Goal: Transaction & Acquisition: Purchase product/service

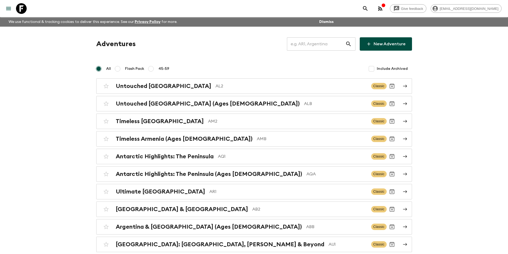
click at [312, 46] on input "text" at bounding box center [316, 44] width 58 height 15
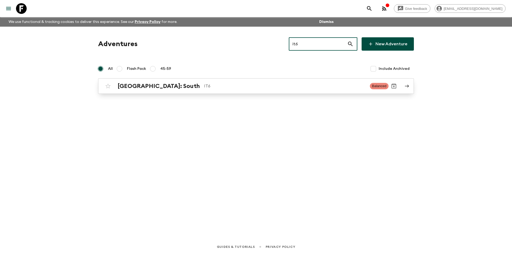
type input "it6"
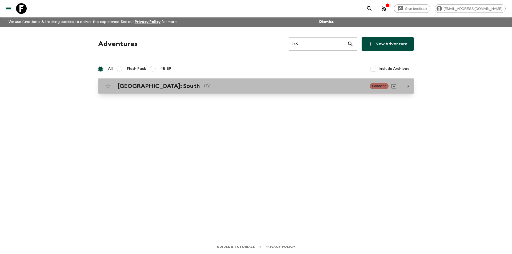
click at [289, 86] on p "IT6" at bounding box center [285, 86] width 162 height 6
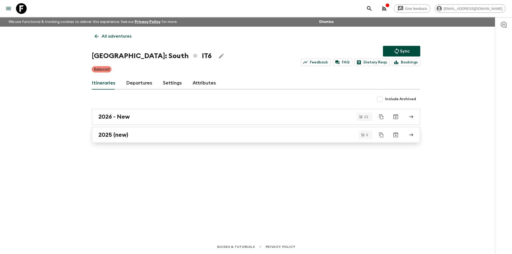
click at [164, 138] on div "2025 (new)" at bounding box center [250, 134] width 305 height 7
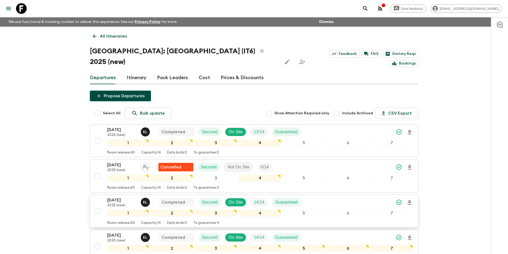
scroll to position [223, 0]
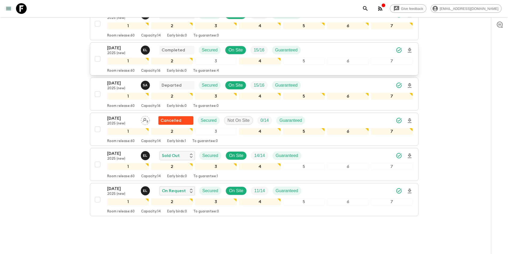
click at [114, 51] on p "2025 (new)" at bounding box center [121, 53] width 29 height 4
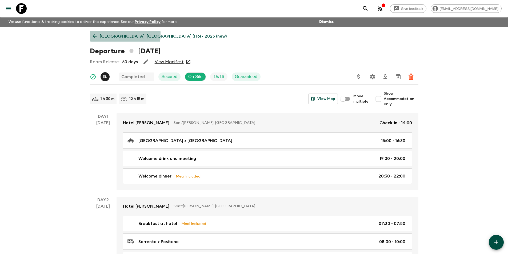
click at [95, 34] on icon at bounding box center [95, 36] width 6 height 6
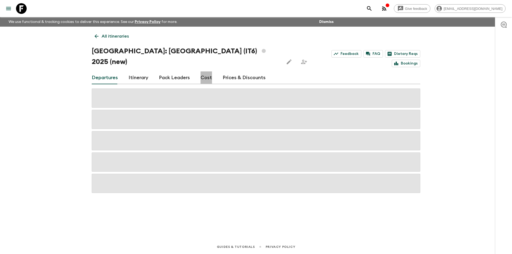
click at [204, 71] on link "Cost" at bounding box center [205, 77] width 11 height 13
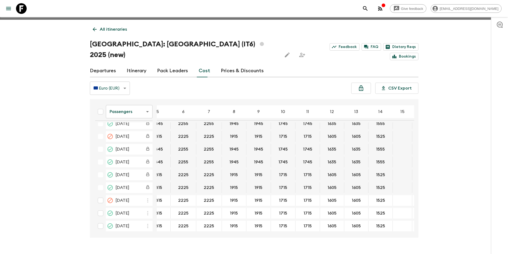
scroll to position [111, 46]
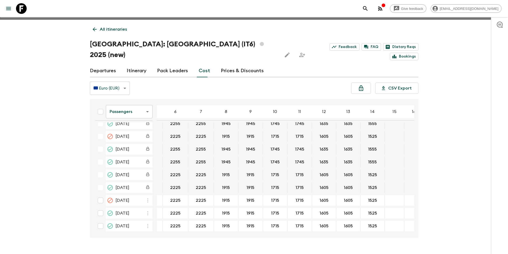
click at [149, 100] on body "Give feedback kavita@flashpack.com We use functional & tracking cookies to deli…" at bounding box center [254, 130] width 508 height 274
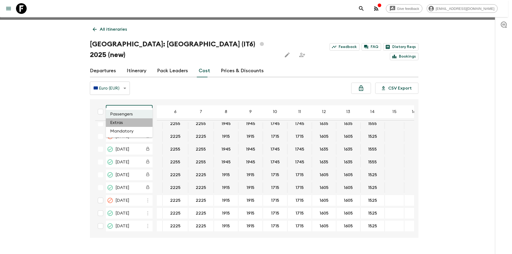
click at [136, 122] on li "Extras" at bounding box center [129, 122] width 47 height 9
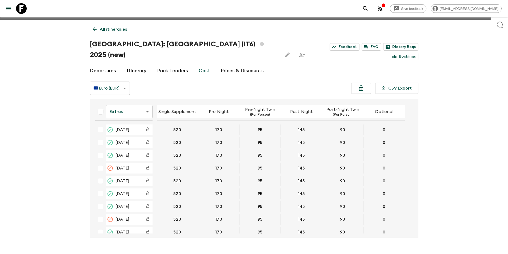
scroll to position [108, 0]
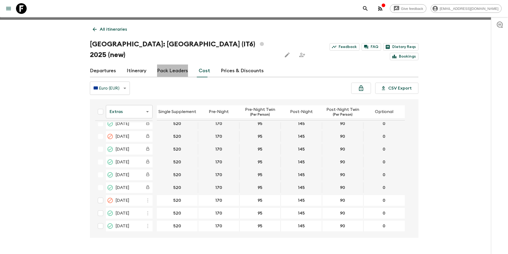
click at [177, 65] on link "Pack Leaders" at bounding box center [172, 71] width 31 height 13
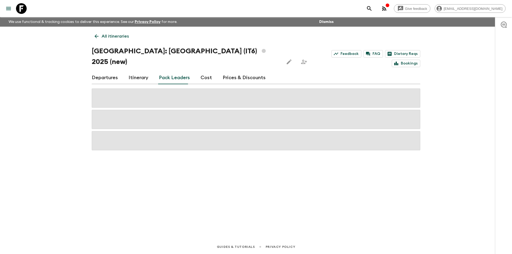
click at [135, 71] on link "Itinerary" at bounding box center [138, 77] width 20 height 13
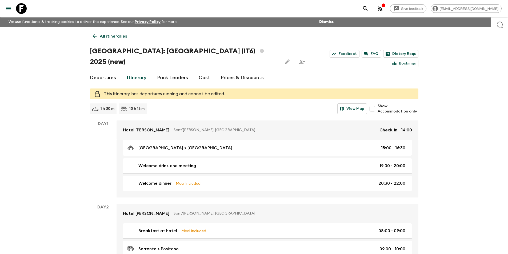
click at [102, 72] on link "Departures" at bounding box center [103, 77] width 26 height 13
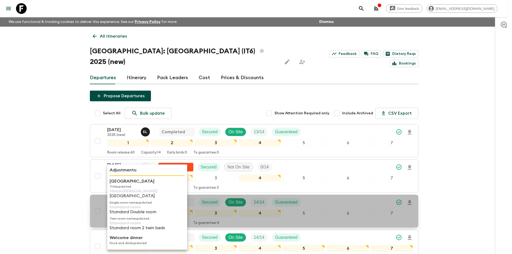
click at [112, 198] on p "Majestic Palace Hotel" at bounding box center [147, 196] width 75 height 5
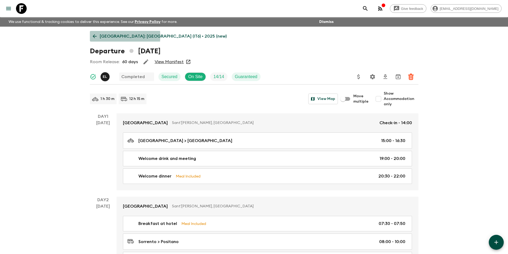
click at [101, 36] on p "Italy: South (IT6) • 2025 (new)" at bounding box center [163, 36] width 127 height 6
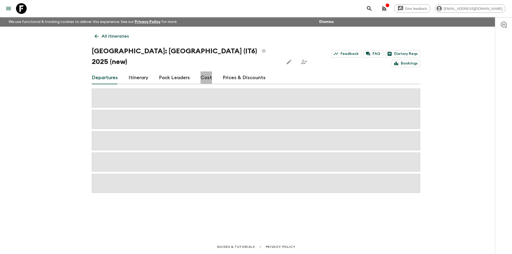
click at [206, 71] on link "Cost" at bounding box center [205, 77] width 11 height 13
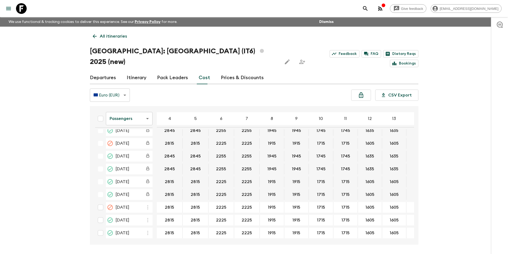
scroll to position [9, 0]
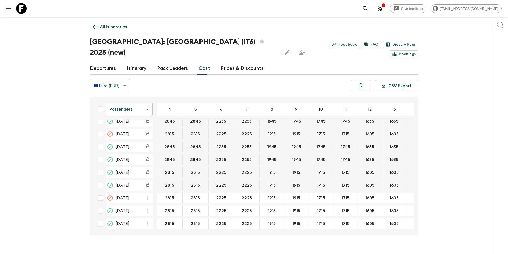
click at [138, 99] on body "Give feedback kavita@flashpack.com We use functional & tracking cookies to deli…" at bounding box center [254, 128] width 508 height 274
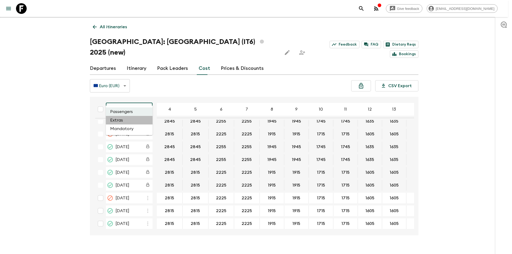
click at [137, 120] on li "Extras" at bounding box center [129, 120] width 47 height 9
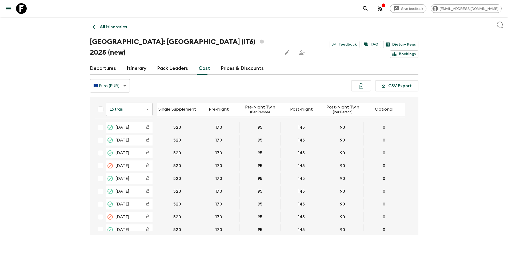
scroll to position [108, 0]
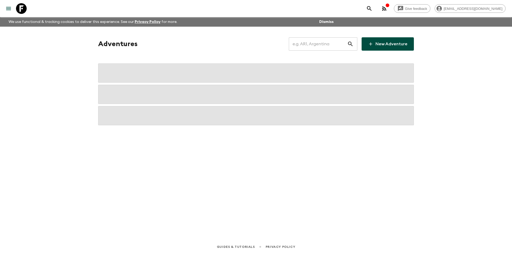
click at [334, 47] on input "text" at bounding box center [318, 44] width 58 height 15
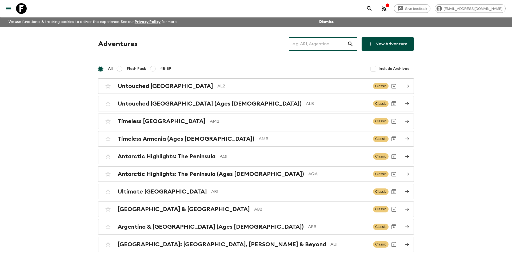
click at [331, 43] on input "text" at bounding box center [318, 44] width 58 height 15
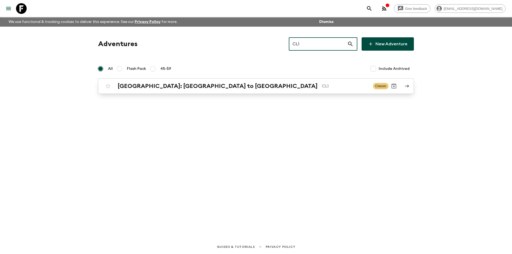
type input "CL1"
click at [322, 88] on p "CL1" at bounding box center [345, 86] width 47 height 6
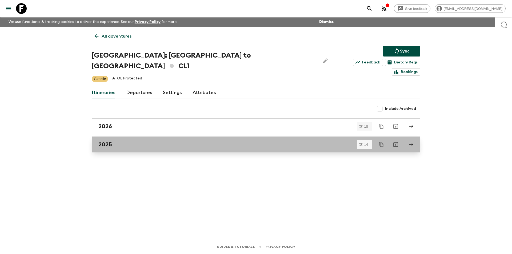
click at [164, 139] on link "2025" at bounding box center [256, 144] width 328 height 16
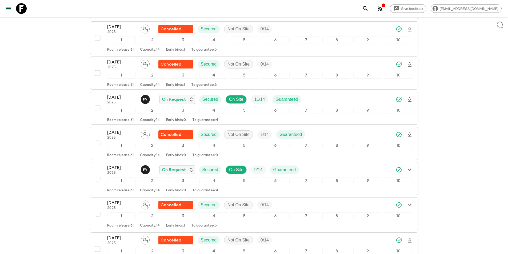
scroll to position [267, 0]
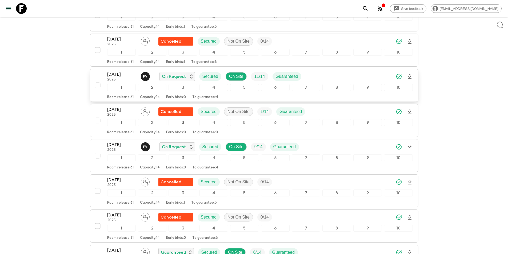
click at [118, 71] on p "[DATE]" at bounding box center [121, 74] width 29 height 6
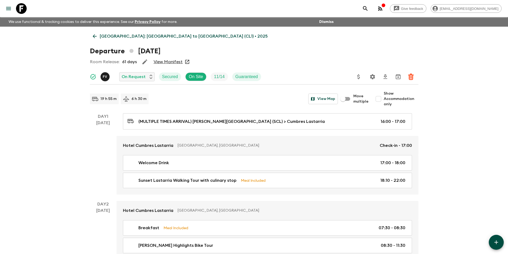
click at [97, 35] on icon at bounding box center [95, 36] width 6 height 6
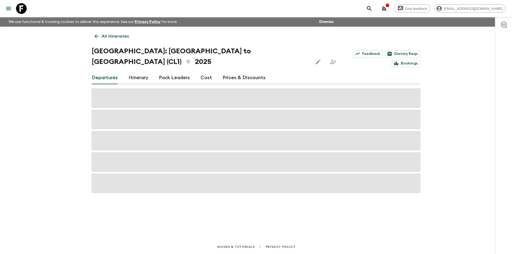
click at [209, 71] on link "Cost" at bounding box center [205, 77] width 11 height 13
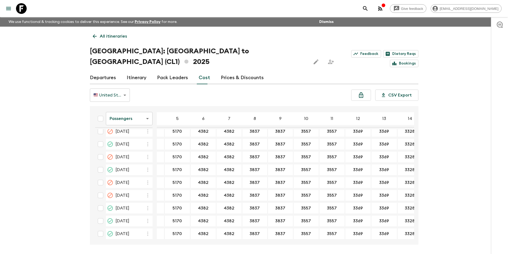
scroll to position [133, 24]
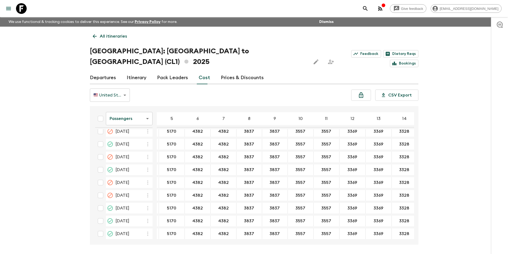
click at [128, 108] on body "Give feedback [EMAIL_ADDRESS][DOMAIN_NAME] We use functional & tracking cookies…" at bounding box center [254, 137] width 508 height 274
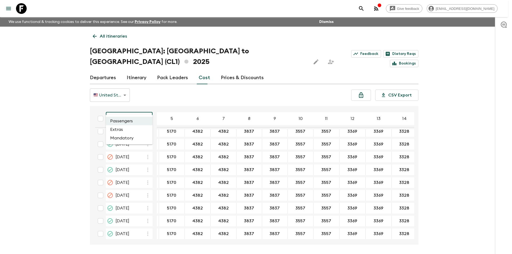
click at [128, 134] on li "Extras" at bounding box center [129, 129] width 47 height 9
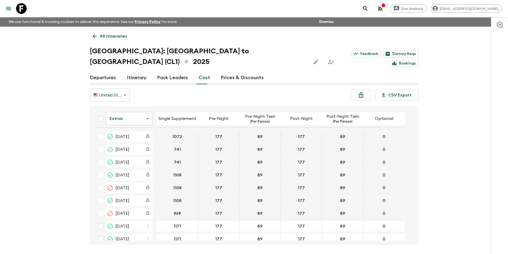
scroll to position [133, 0]
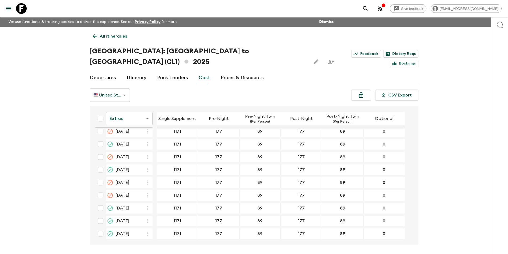
click at [123, 114] on body "Give feedback [EMAIL_ADDRESS][DOMAIN_NAME] We use functional & tracking cookies…" at bounding box center [254, 137] width 508 height 274
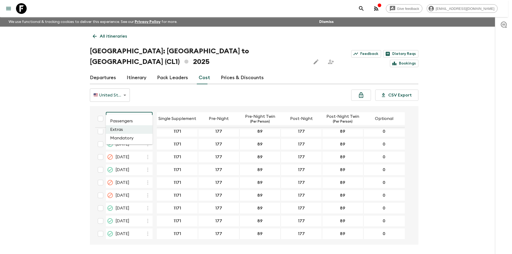
click at [123, 139] on li "Mandatory" at bounding box center [129, 138] width 47 height 9
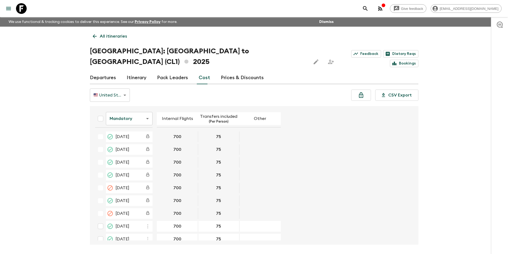
scroll to position [134, 0]
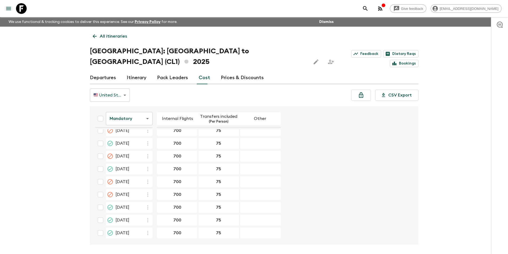
click at [17, 11] on icon at bounding box center [21, 8] width 11 height 11
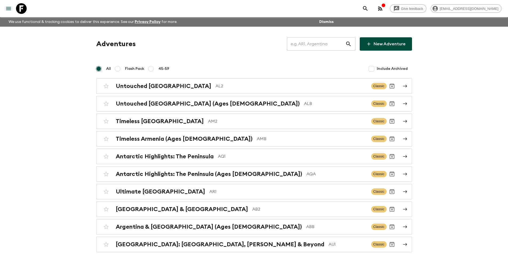
drag, startPoint x: 317, startPoint y: 47, endPoint x: 318, endPoint y: 45, distance: 3.0
click at [317, 47] on input "text" at bounding box center [316, 44] width 58 height 15
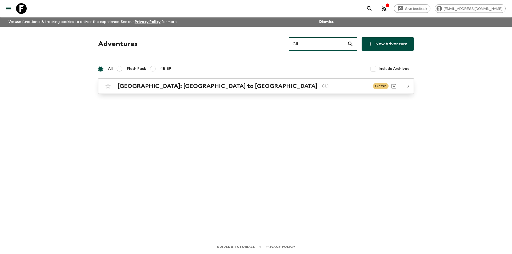
type input "Cl1"
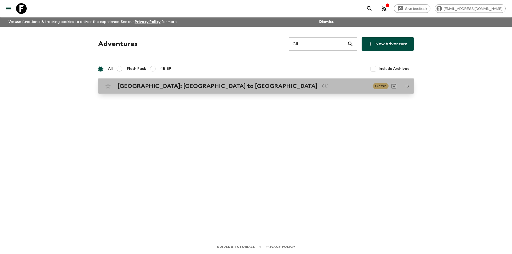
click at [322, 86] on p "CL1" at bounding box center [345, 86] width 47 height 6
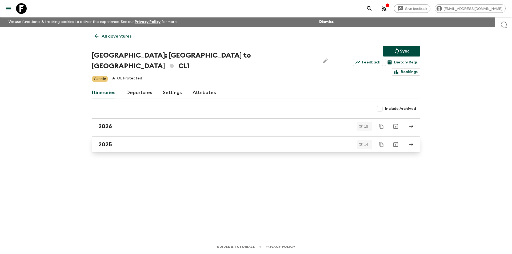
click at [197, 141] on div "2025" at bounding box center [250, 144] width 305 height 7
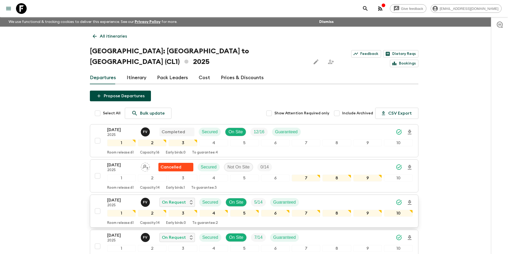
click at [114, 197] on p "[DATE]" at bounding box center [121, 200] width 29 height 6
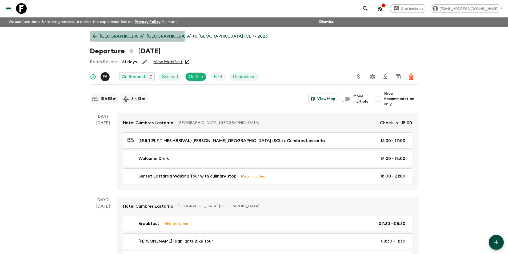
click at [94, 36] on icon at bounding box center [95, 36] width 6 height 6
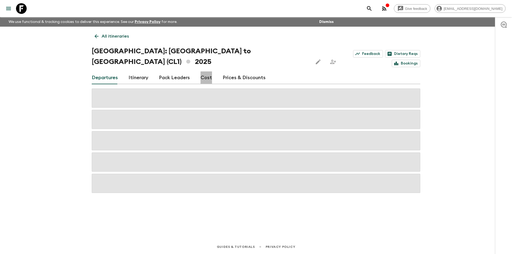
click at [206, 71] on link "Cost" at bounding box center [205, 77] width 11 height 13
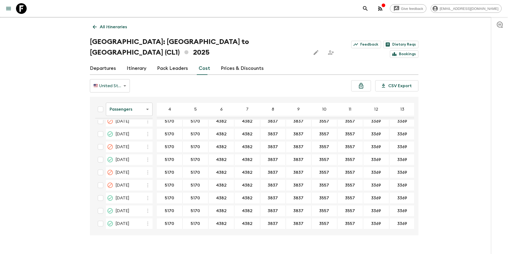
scroll to position [3, 0]
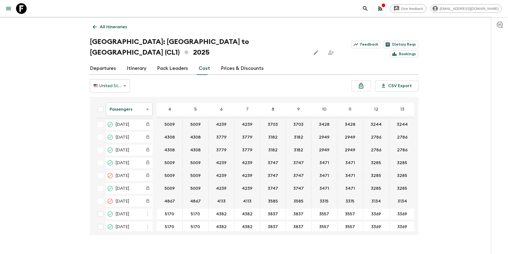
click at [133, 92] on body "Give feedback [EMAIL_ADDRESS][DOMAIN_NAME] We use functional & tracking cookies…" at bounding box center [254, 128] width 508 height 274
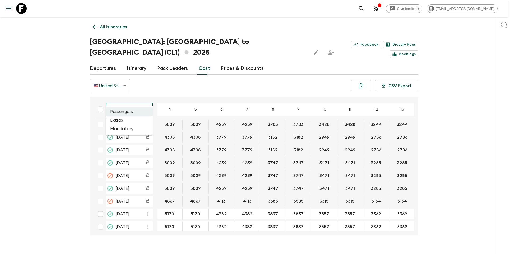
click at [132, 119] on li "Extras" at bounding box center [129, 120] width 47 height 9
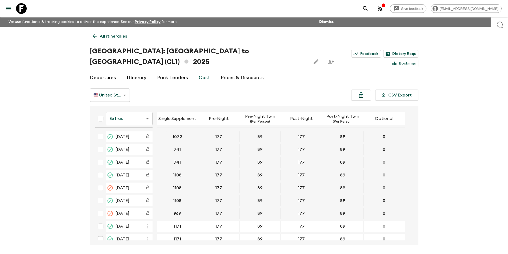
click at [135, 107] on body "Give feedback [EMAIL_ADDRESS][DOMAIN_NAME] We use functional & tracking cookies…" at bounding box center [254, 137] width 508 height 274
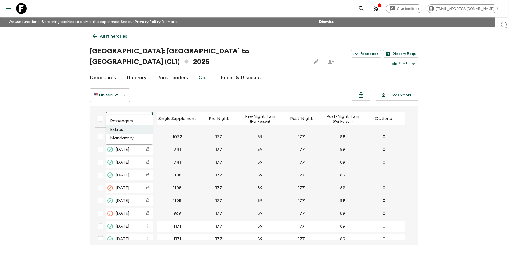
click at [134, 124] on li "Passengers" at bounding box center [129, 121] width 47 height 9
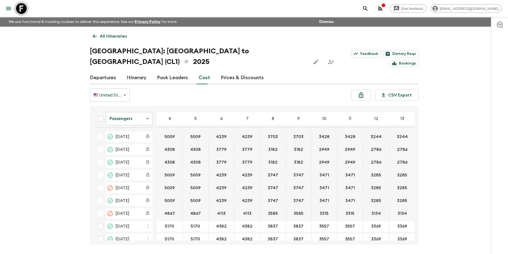
click at [22, 9] on icon at bounding box center [21, 8] width 11 height 11
